Goal: Task Accomplishment & Management: Use online tool/utility

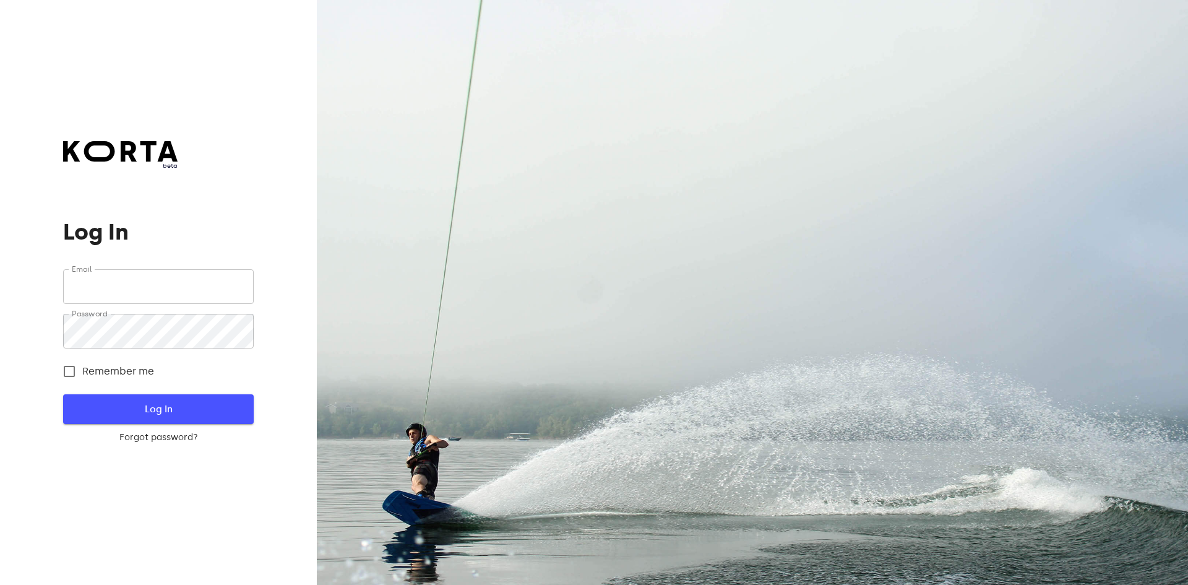
type input "[EMAIL_ADDRESS][DOMAIN_NAME]"
click at [176, 407] on span "Log In" at bounding box center [158, 409] width 150 height 16
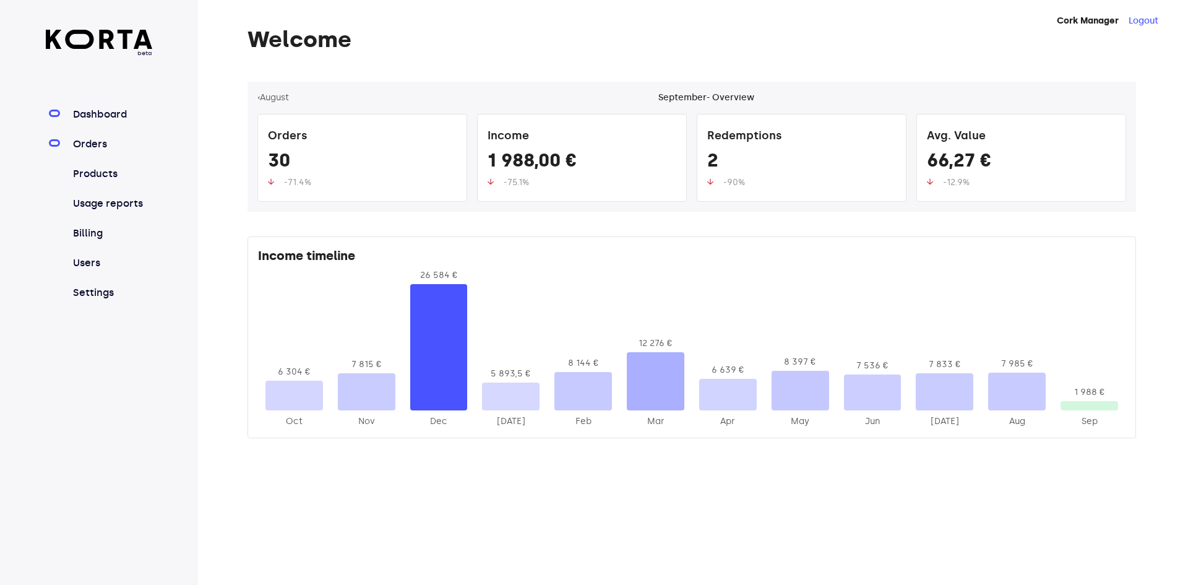
click at [90, 142] on link "Orders" at bounding box center [112, 144] width 82 height 15
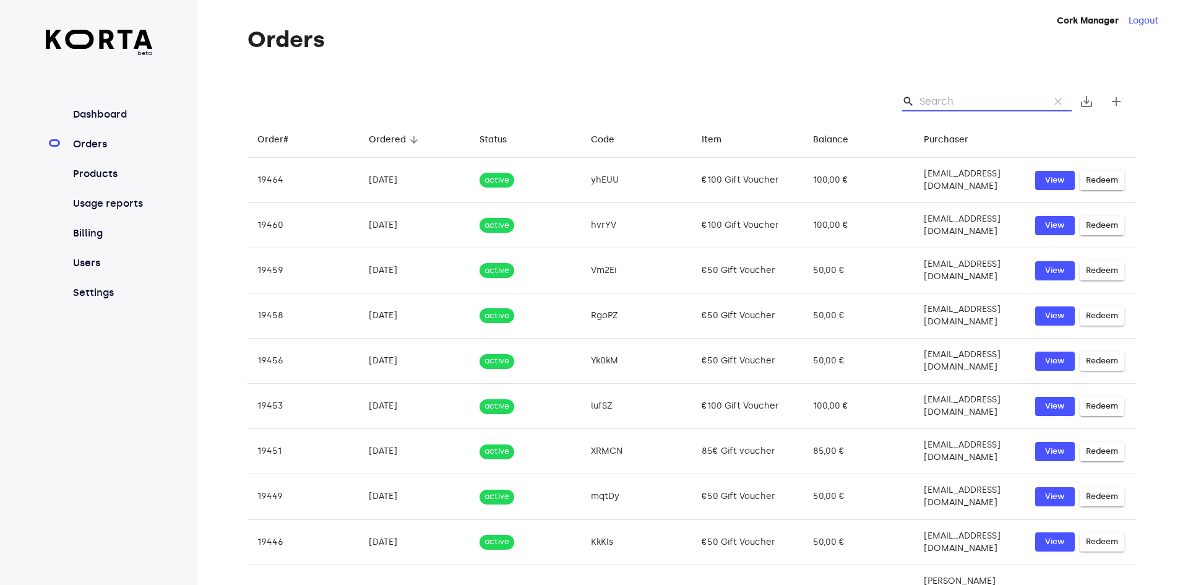
click at [949, 108] on input "Search" at bounding box center [980, 102] width 120 height 20
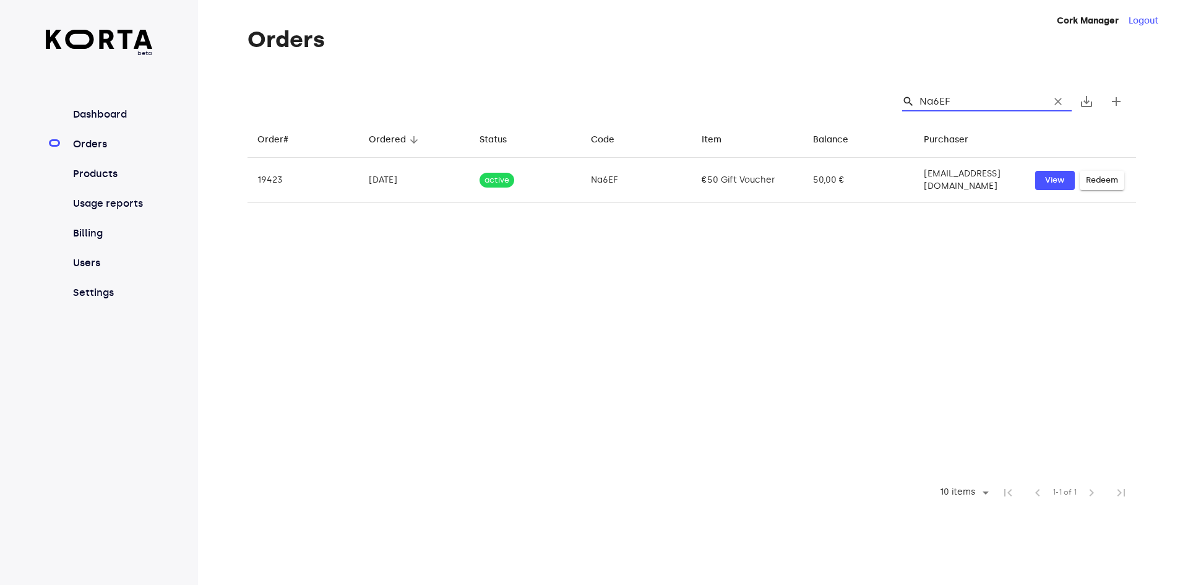
drag, startPoint x: 928, startPoint y: 103, endPoint x: 914, endPoint y: 104, distance: 14.3
click at [914, 104] on div "search Na6EF clear" at bounding box center [987, 102] width 170 height 20
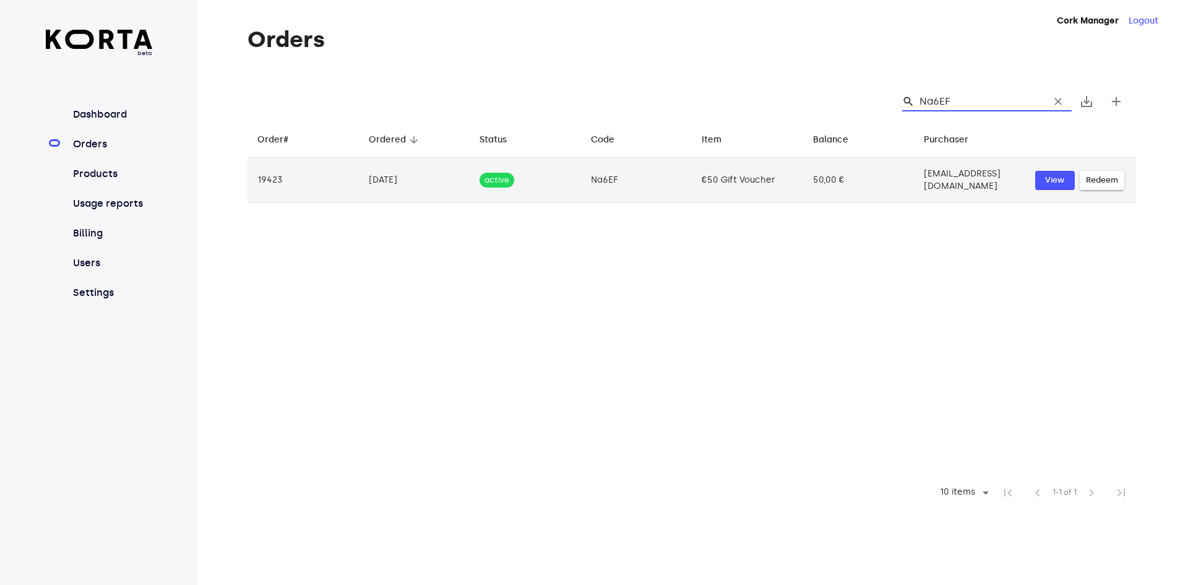
type input "Na6EF"
click at [1111, 176] on span "Redeem" at bounding box center [1102, 180] width 32 height 14
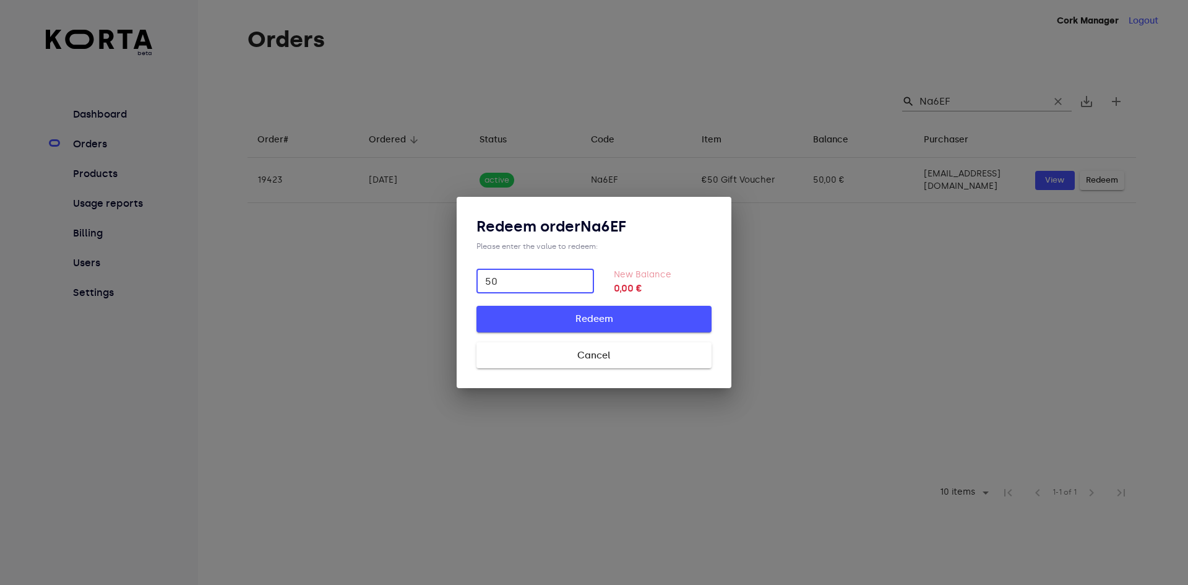
type input "50"
click at [584, 316] on span "Redeem" at bounding box center [594, 319] width 196 height 16
